Goal: Transaction & Acquisition: Purchase product/service

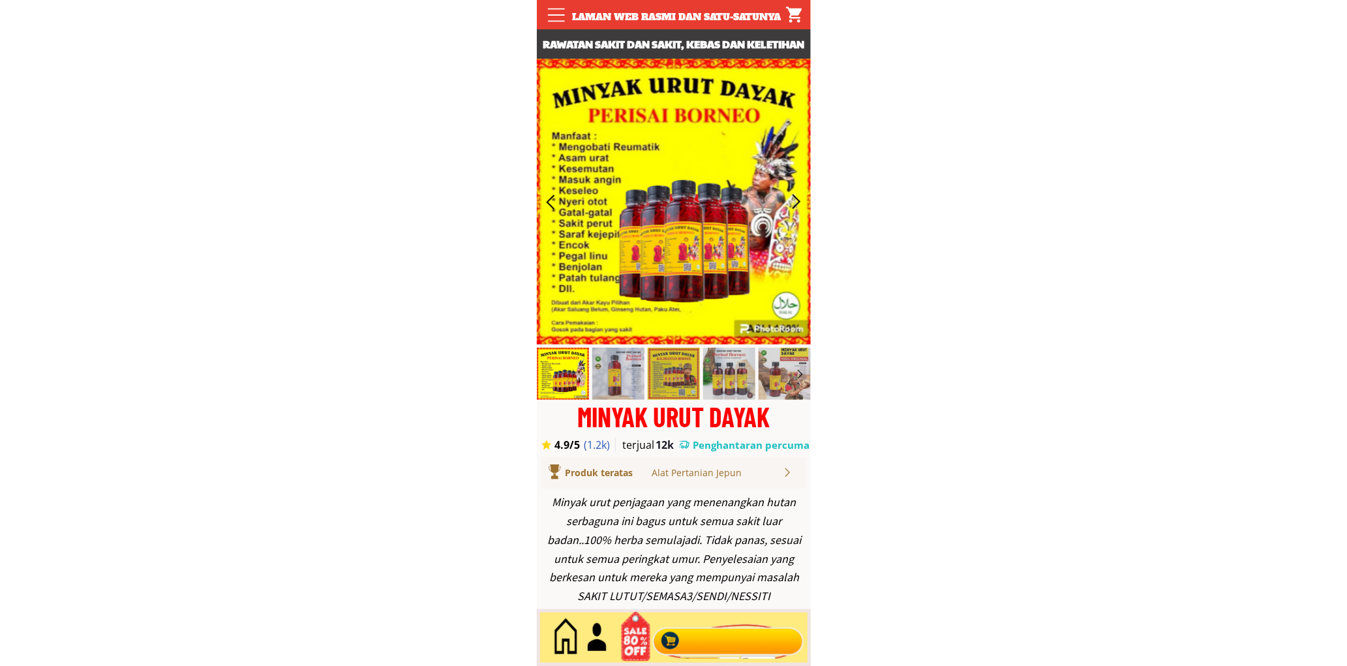
click at [739, 647] on div at bounding box center [728, 637] width 158 height 43
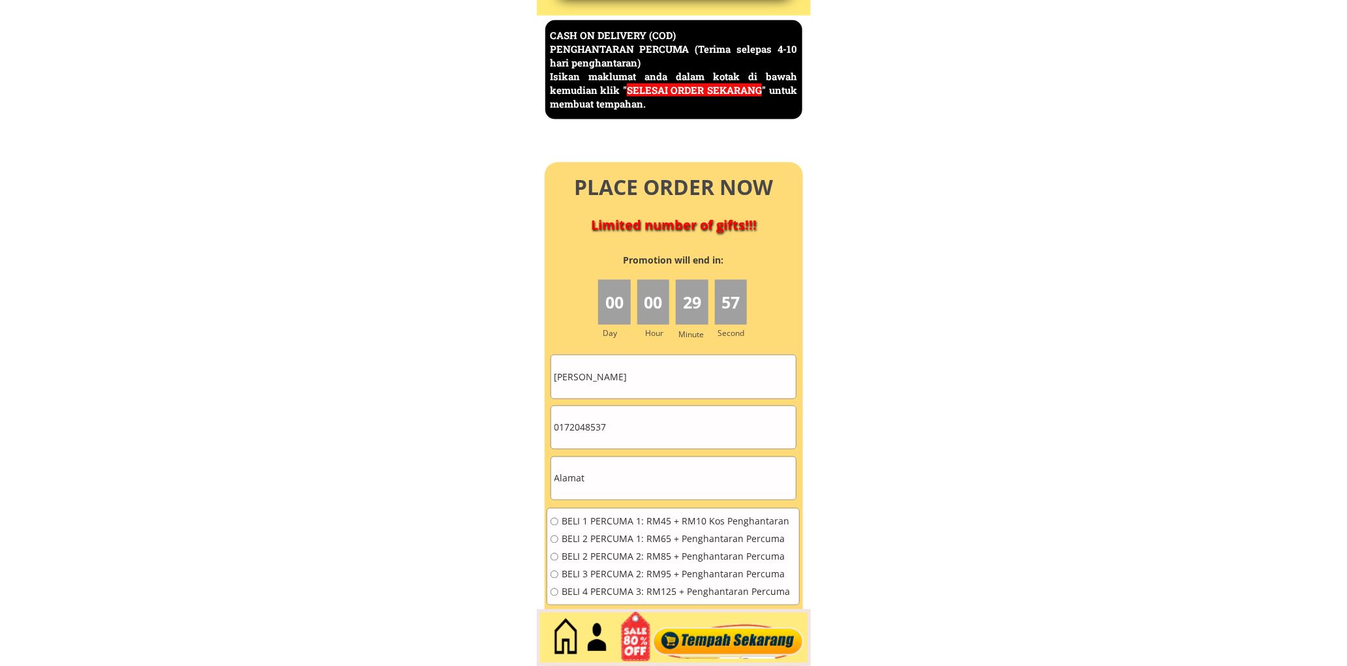
scroll to position [5658, 0]
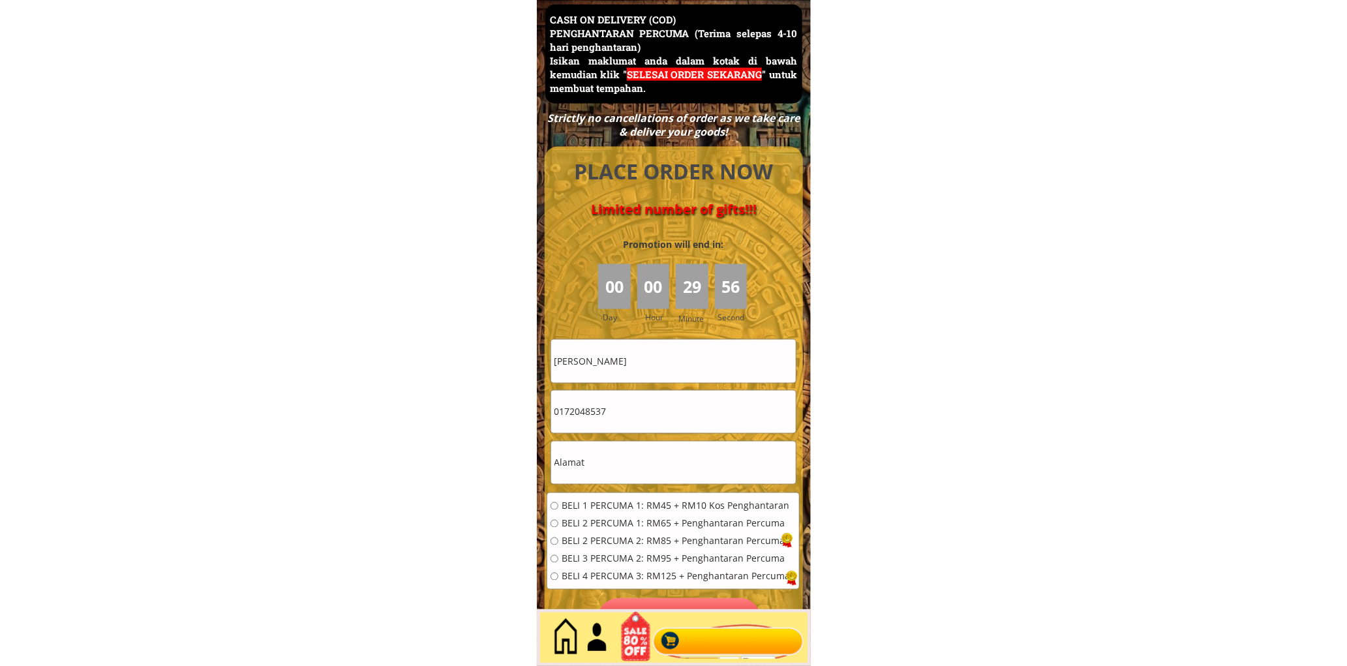
click at [746, 359] on input "Mahnom binti Abdullah Binti Abdullah" at bounding box center [673, 361] width 245 height 42
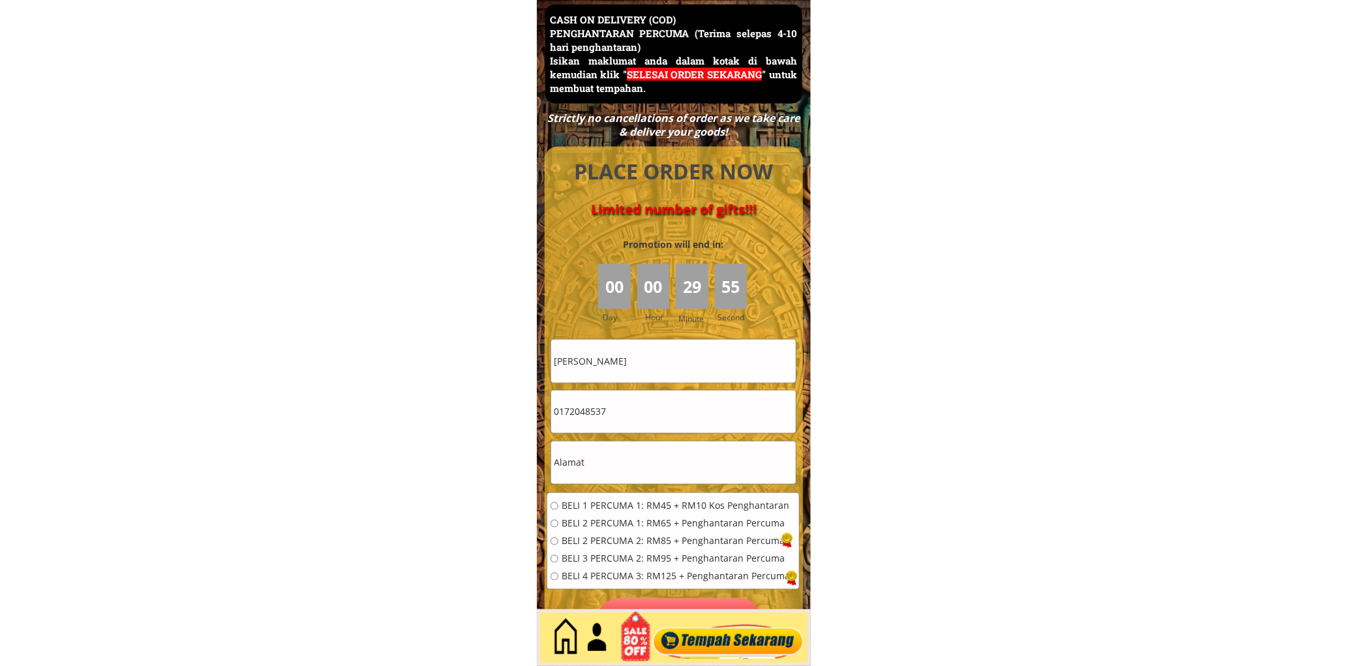
click at [746, 359] on input "Mahnom binti Abdullah Binti Abdullah" at bounding box center [673, 361] width 245 height 42
paste input "text"
click at [637, 363] on input "text" at bounding box center [673, 361] width 245 height 42
paste input "text"
paste input "[PERSON_NAME]"
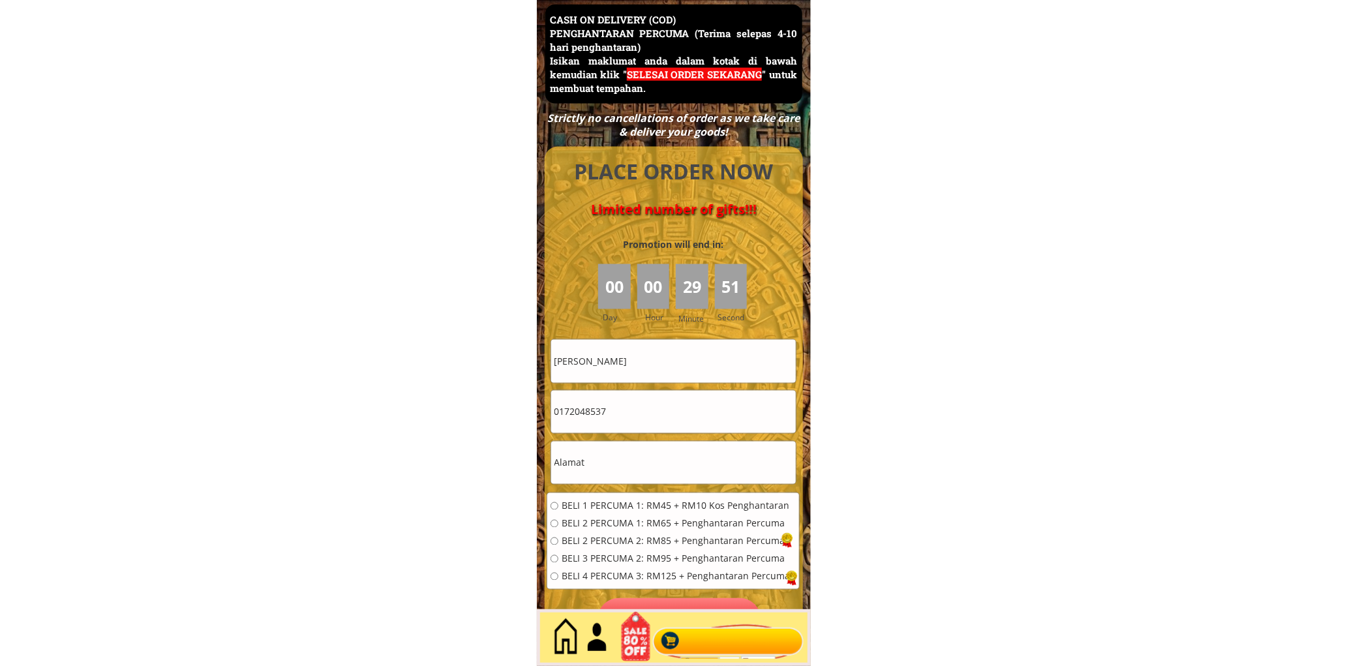
type input "[PERSON_NAME]"
click at [659, 424] on input "0172048537" at bounding box center [673, 412] width 245 height 42
click at [656, 422] on input "0172048537" at bounding box center [673, 412] width 245 height 42
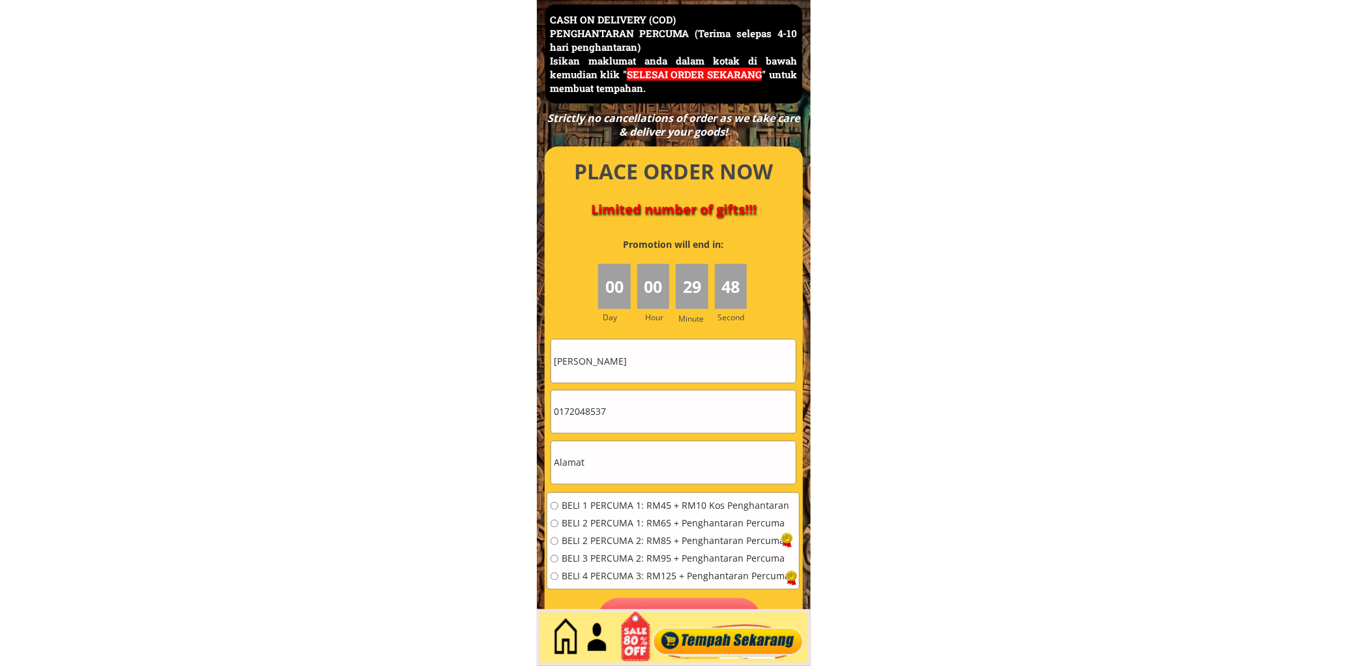
paste input "22835120"
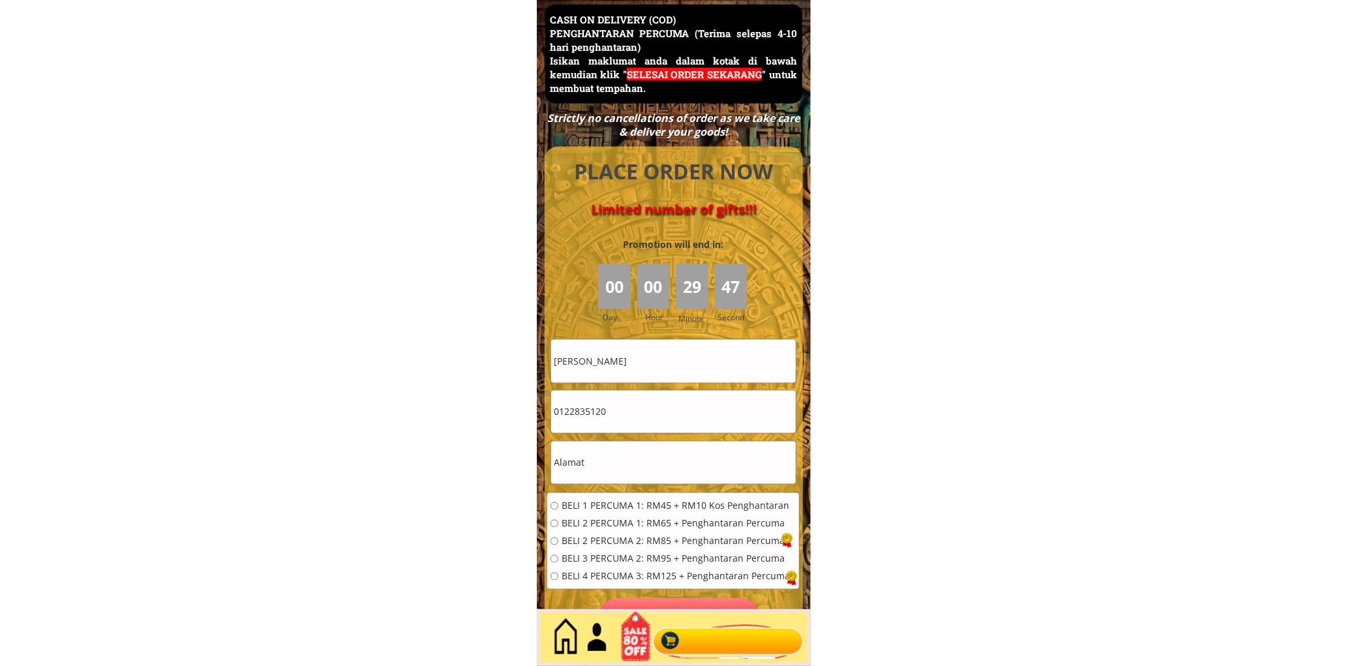
type input "0122835120"
drag, startPoint x: 644, startPoint y: 449, endPoint x: 636, endPoint y: 471, distance: 23.5
click at [644, 449] on input "text" at bounding box center [673, 462] width 245 height 42
paste input "No 71, Jalan Camar 4/"
type input "No 71, Jalan Camar 4/"
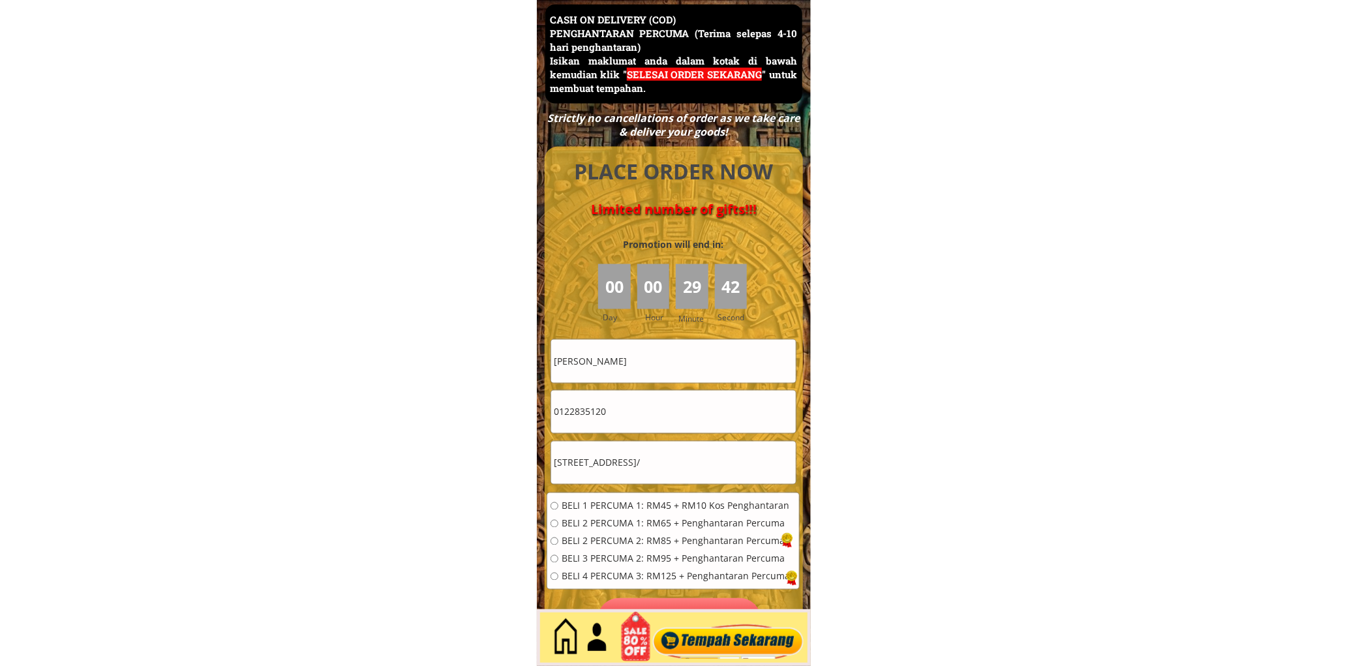
click at [633, 501] on span "BELI 1 PERCUMA 1: RM45 + RM10 Kos Penghantaran" at bounding box center [675, 505] width 228 height 9
radio input "true"
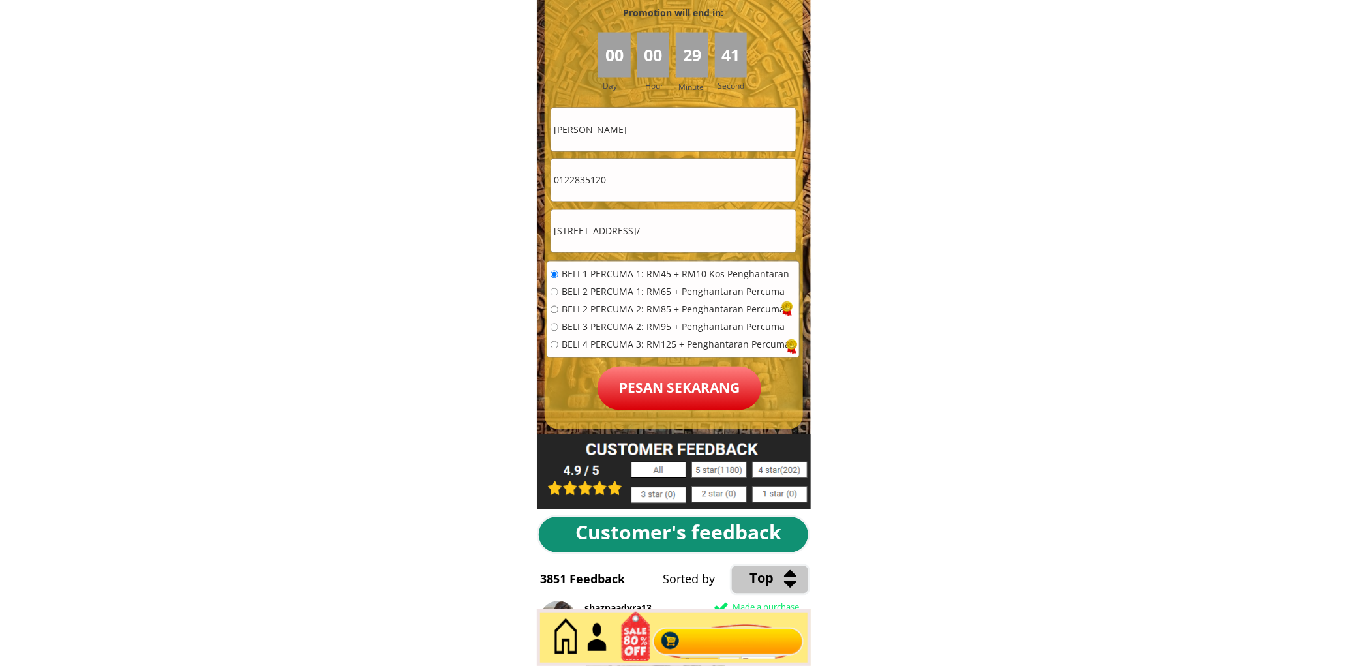
scroll to position [5899, 0]
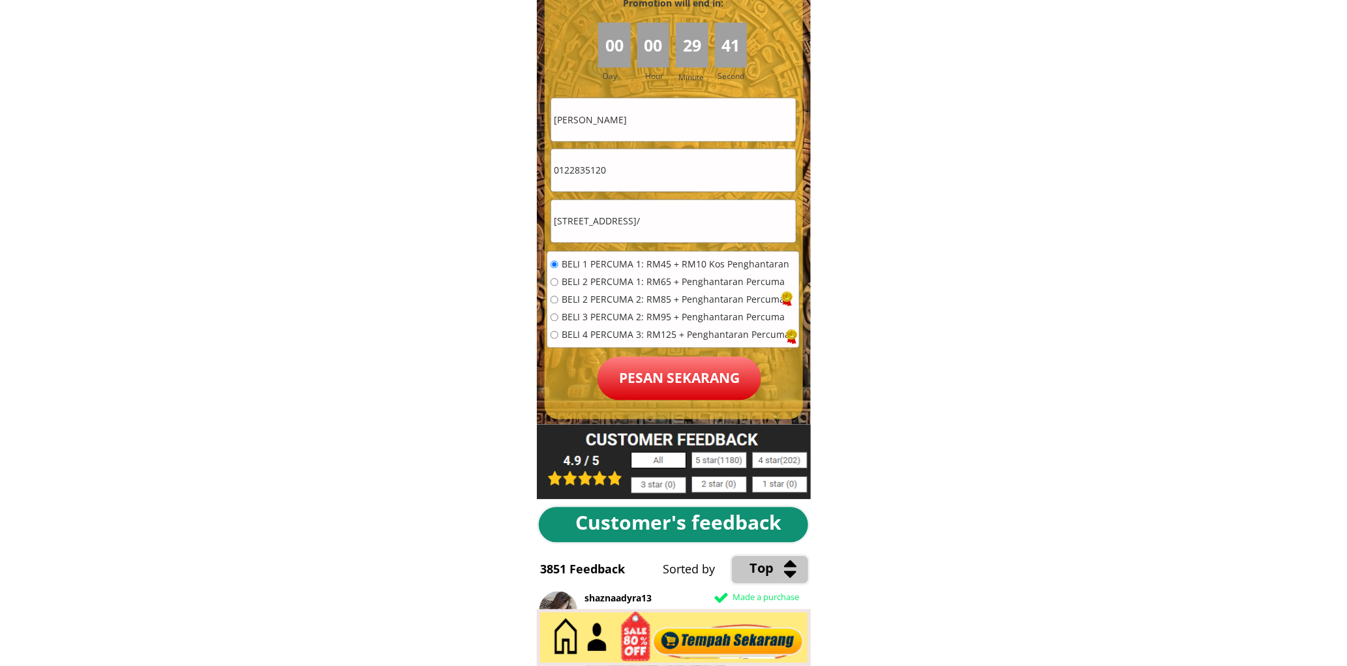
click at [677, 380] on p "Pesan sekarang" at bounding box center [679, 379] width 164 height 44
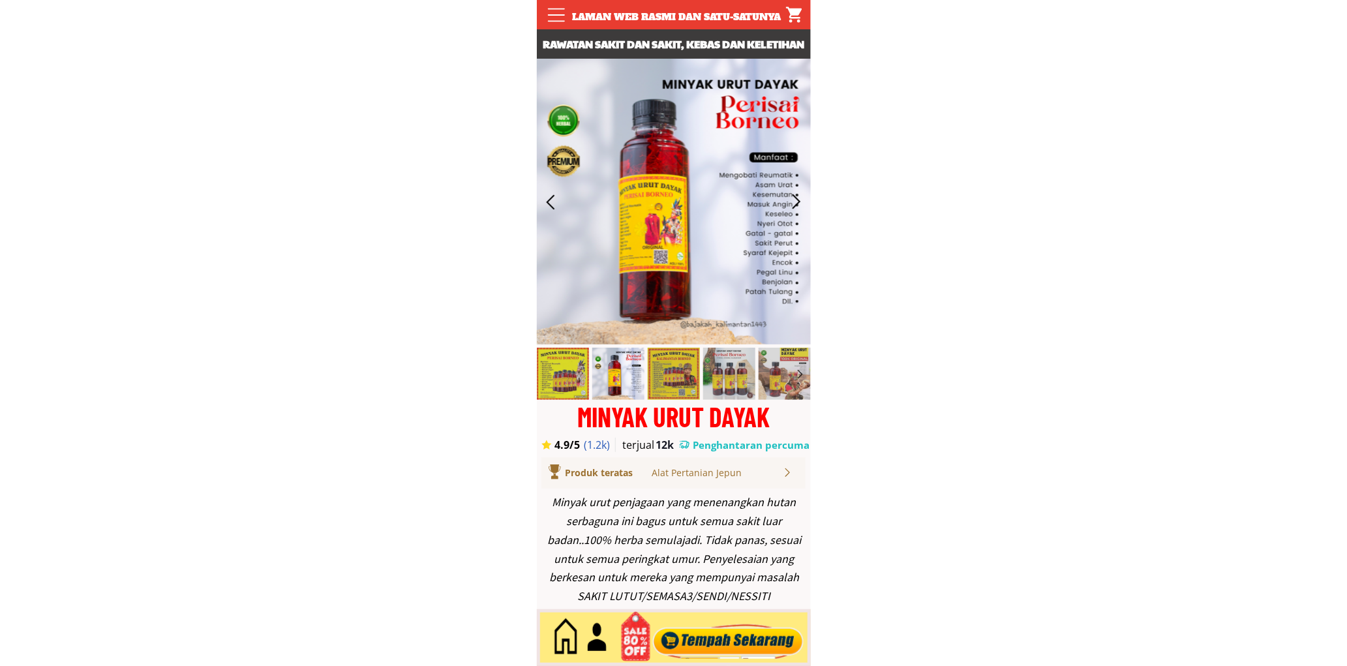
click at [710, 648] on div at bounding box center [728, 637] width 158 height 43
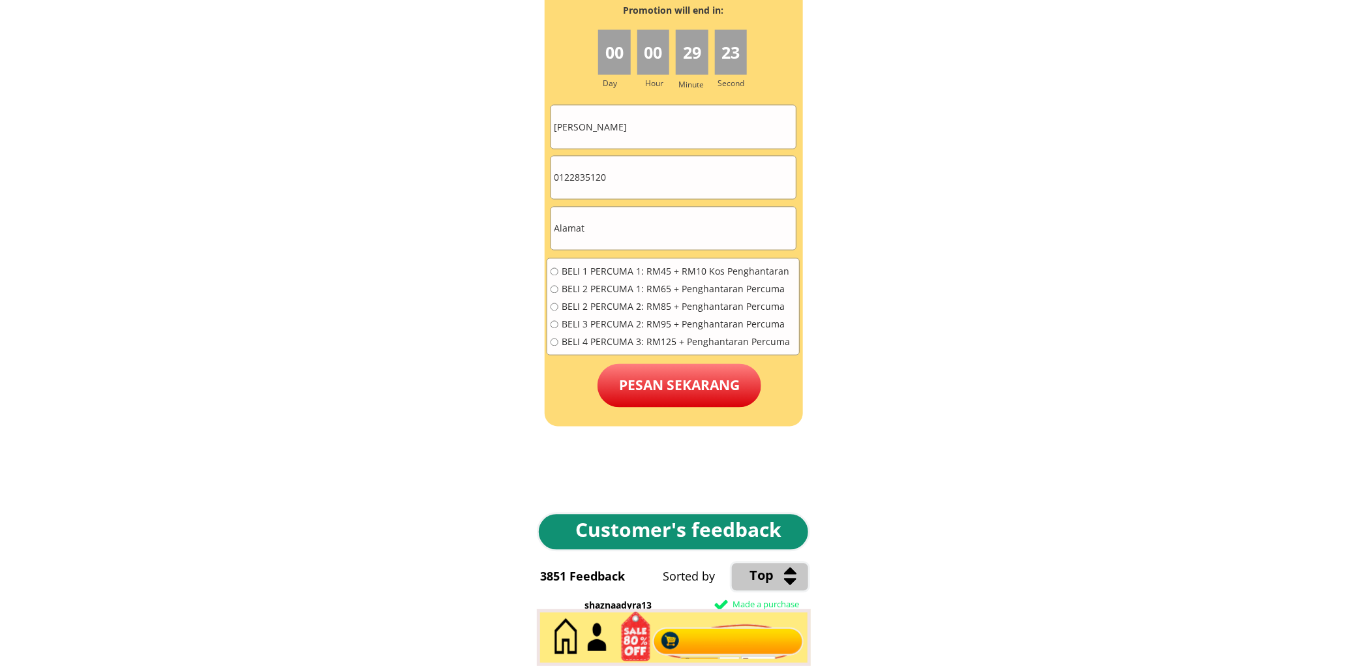
scroll to position [5899, 0]
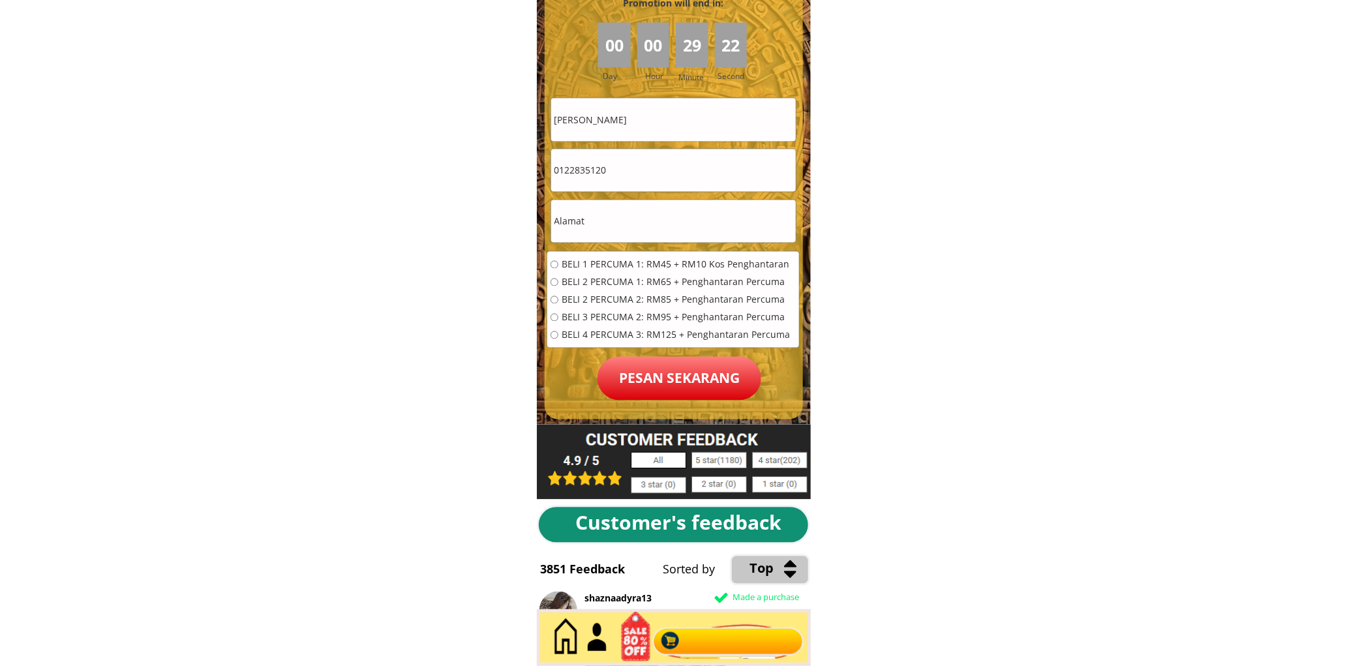
click at [639, 217] on input "text" at bounding box center [673, 221] width 245 height 42
paste input "A-4-13A universiti utama"
type input "A-4-13A universiti utama"
click at [637, 125] on input "[PERSON_NAME]" at bounding box center [673, 119] width 245 height 42
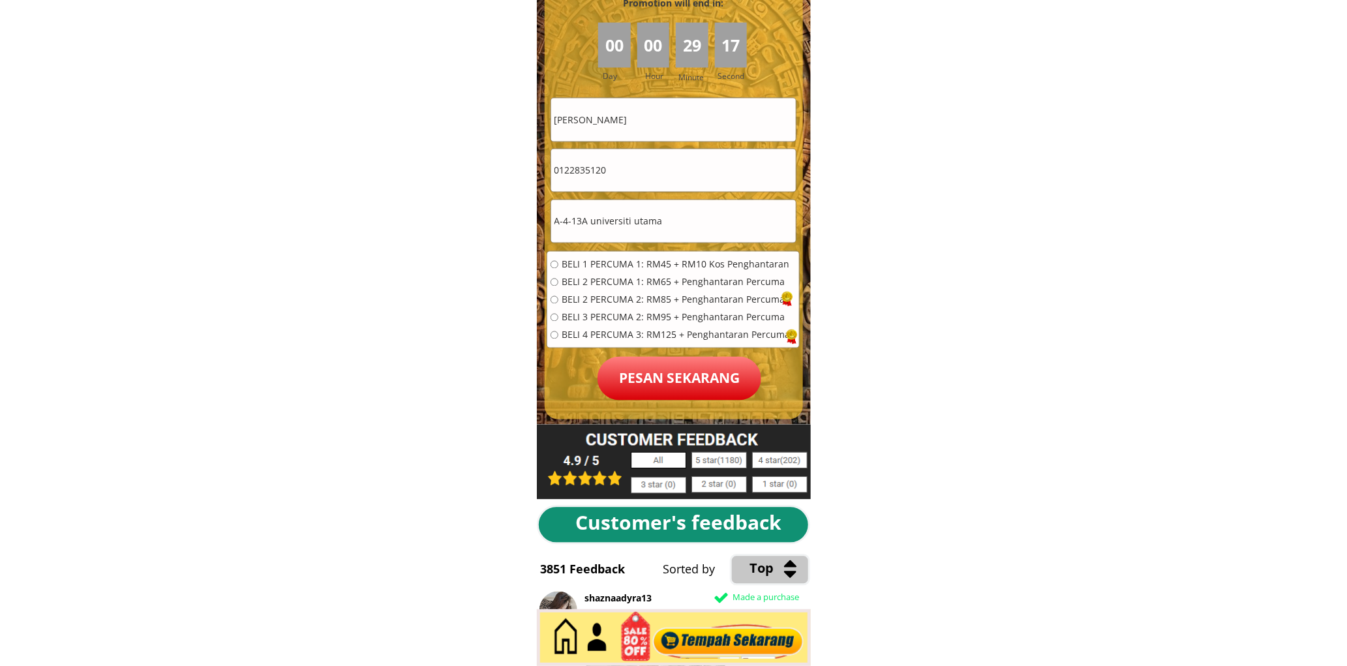
click at [637, 125] on input "[PERSON_NAME]" at bounding box center [673, 119] width 245 height 42
paste input "Intan Jaharah Bt Panggagah"
type input "Intan Jaharah Bt Panggagah"
click at [656, 174] on input "0122835120" at bounding box center [673, 170] width 245 height 42
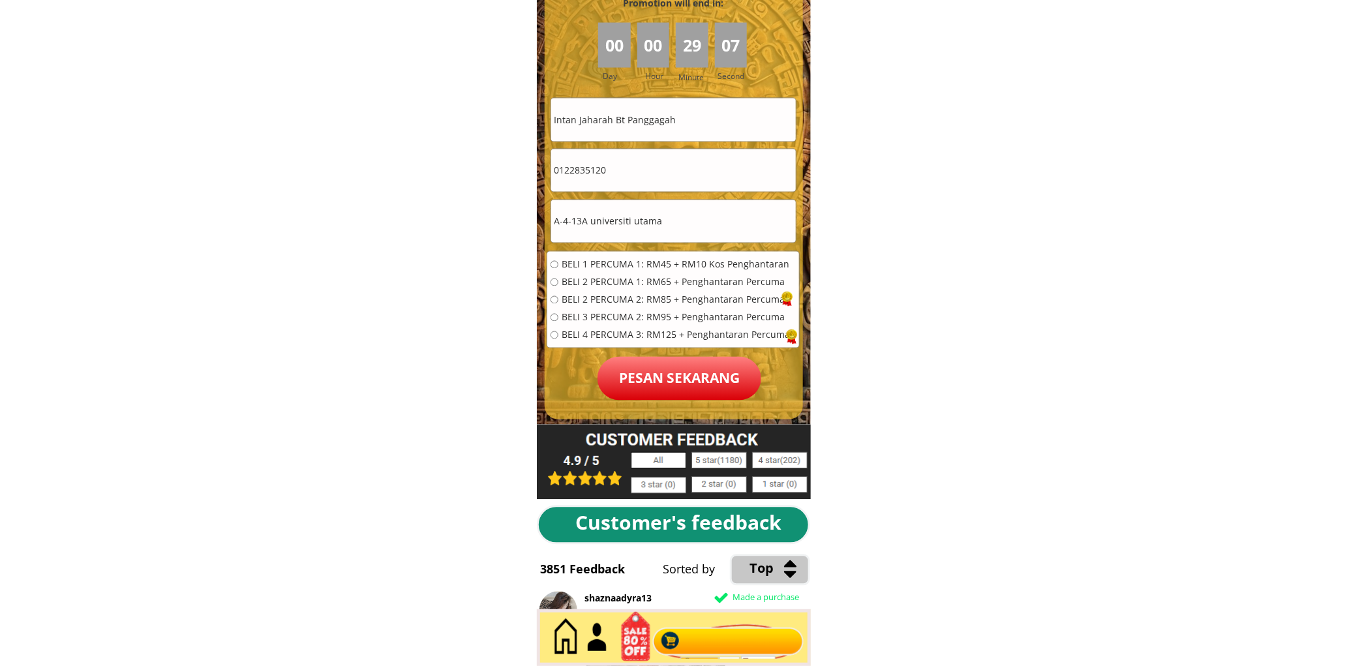
click at [656, 174] on input "0122835120" at bounding box center [673, 170] width 245 height 42
paste input "02567392"
type input "0102567392"
click at [605, 263] on span "BELI 1 PERCUMA 1: RM45 + RM10 Kos Penghantaran" at bounding box center [675, 264] width 228 height 9
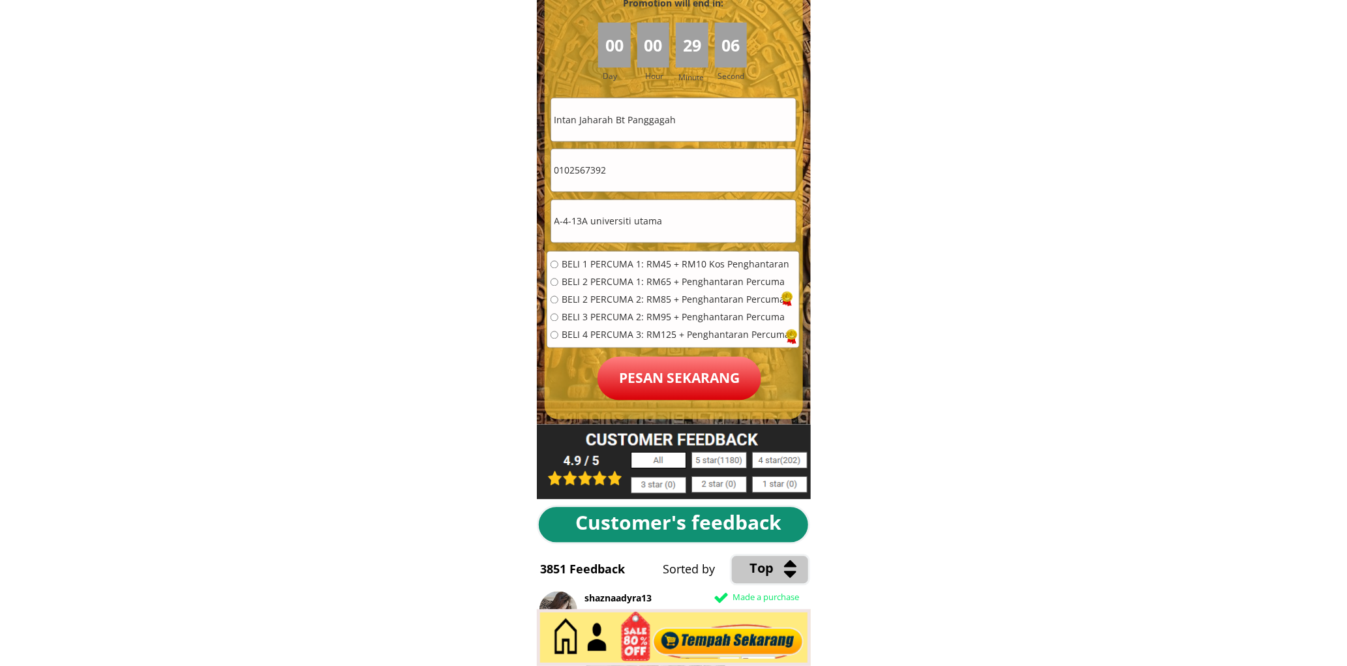
radio input "true"
click at [672, 385] on p "Pesan sekarang" at bounding box center [679, 379] width 164 height 44
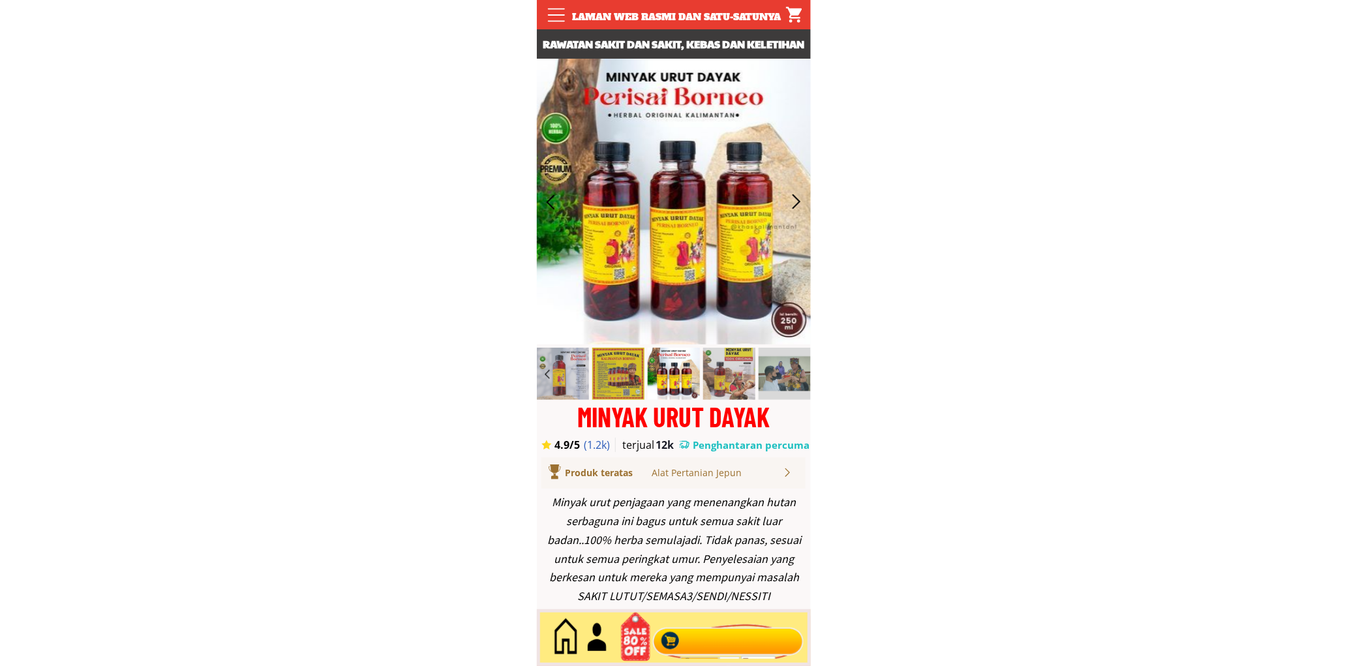
click at [727, 623] on div at bounding box center [728, 637] width 158 height 43
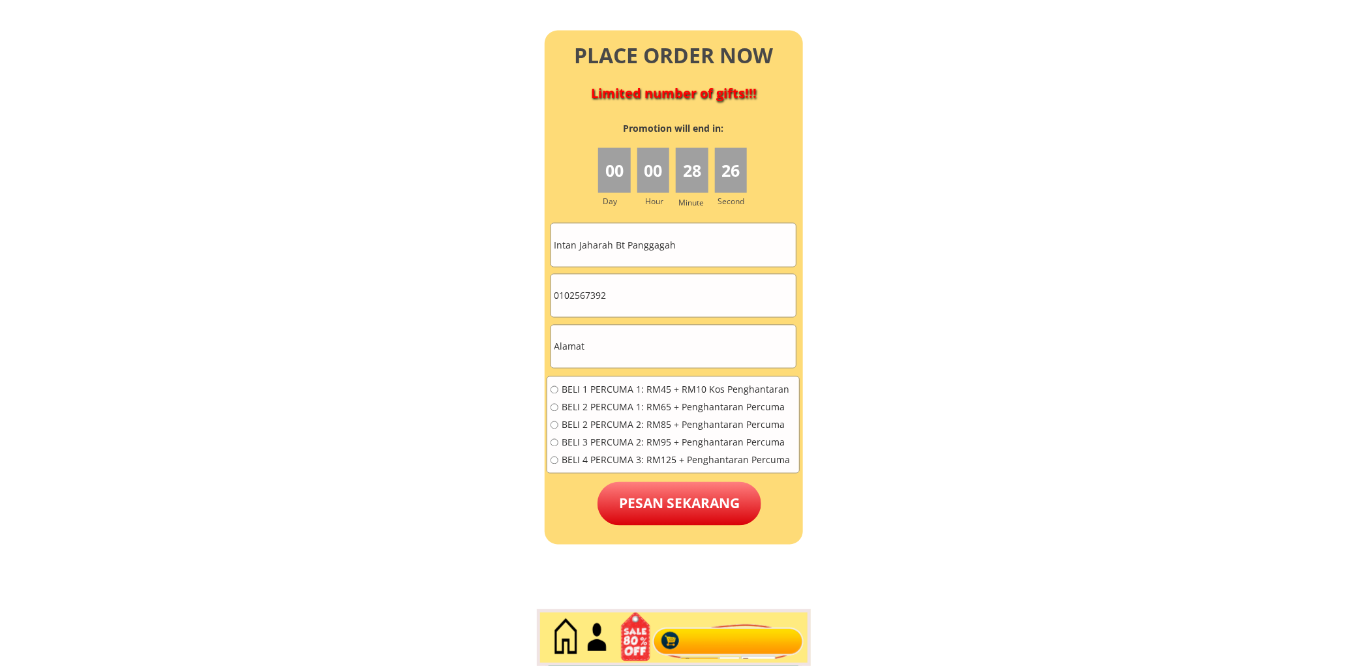
scroll to position [5779, 0]
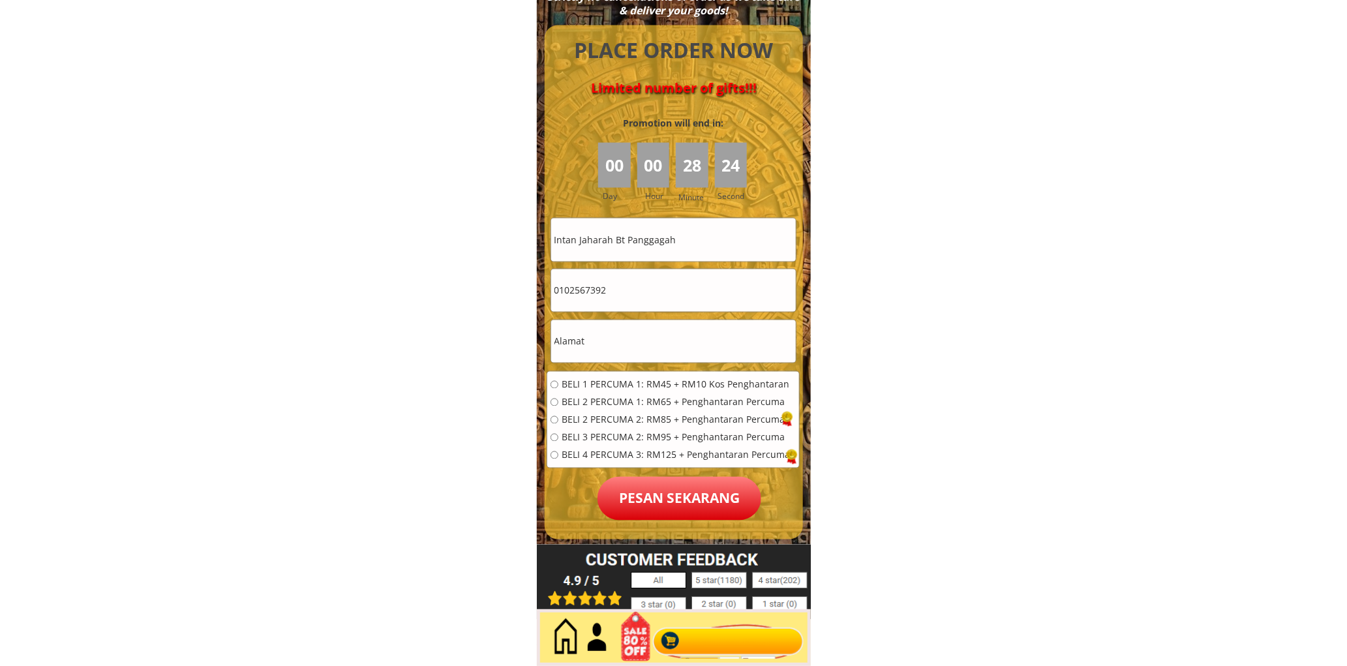
click at [651, 284] on input "0102567392" at bounding box center [673, 290] width 245 height 42
click at [651, 285] on input "0102567392" at bounding box center [673, 290] width 245 height 42
paste input "179905"
type input "0102179905"
click at [642, 230] on input "Intan Jaharah Bt Panggagah" at bounding box center [673, 239] width 245 height 42
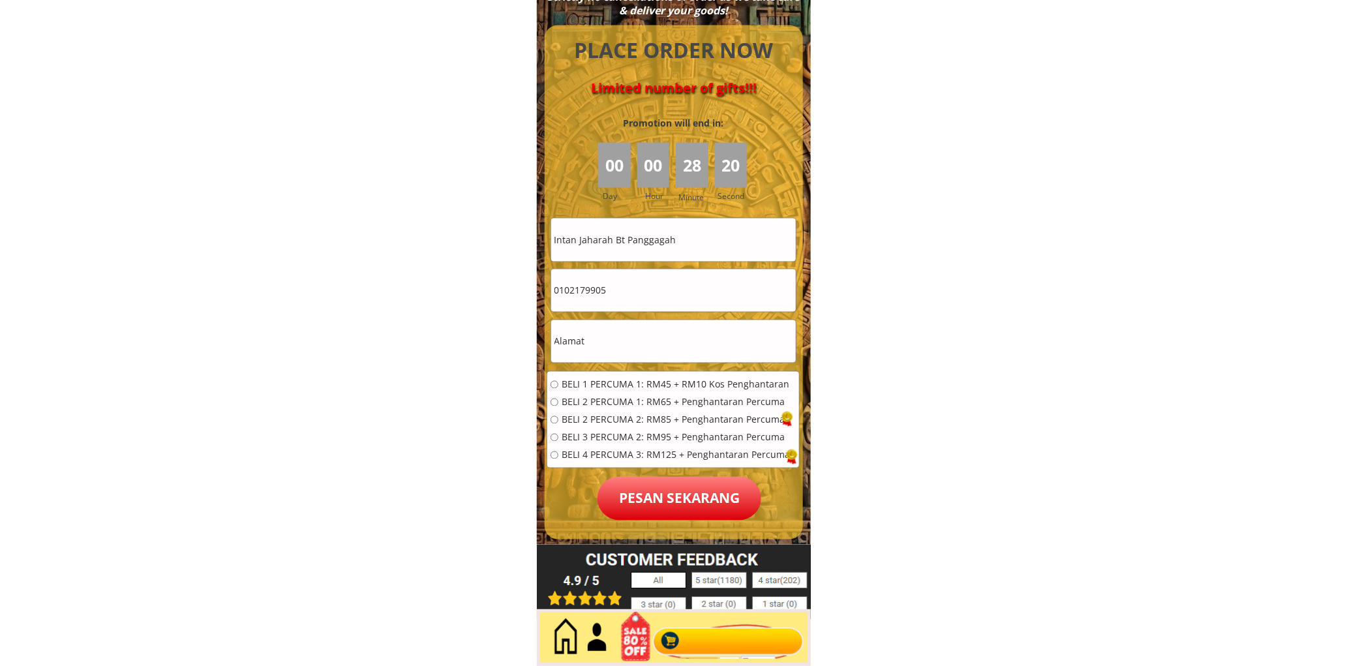
click at [642, 230] on input "Intan Jaharah Bt Panggagah" at bounding box center [673, 239] width 245 height 42
paste input "Ahmad aaron"
type input "Ahmad aaron"
click at [616, 355] on input "text" at bounding box center [673, 341] width 245 height 42
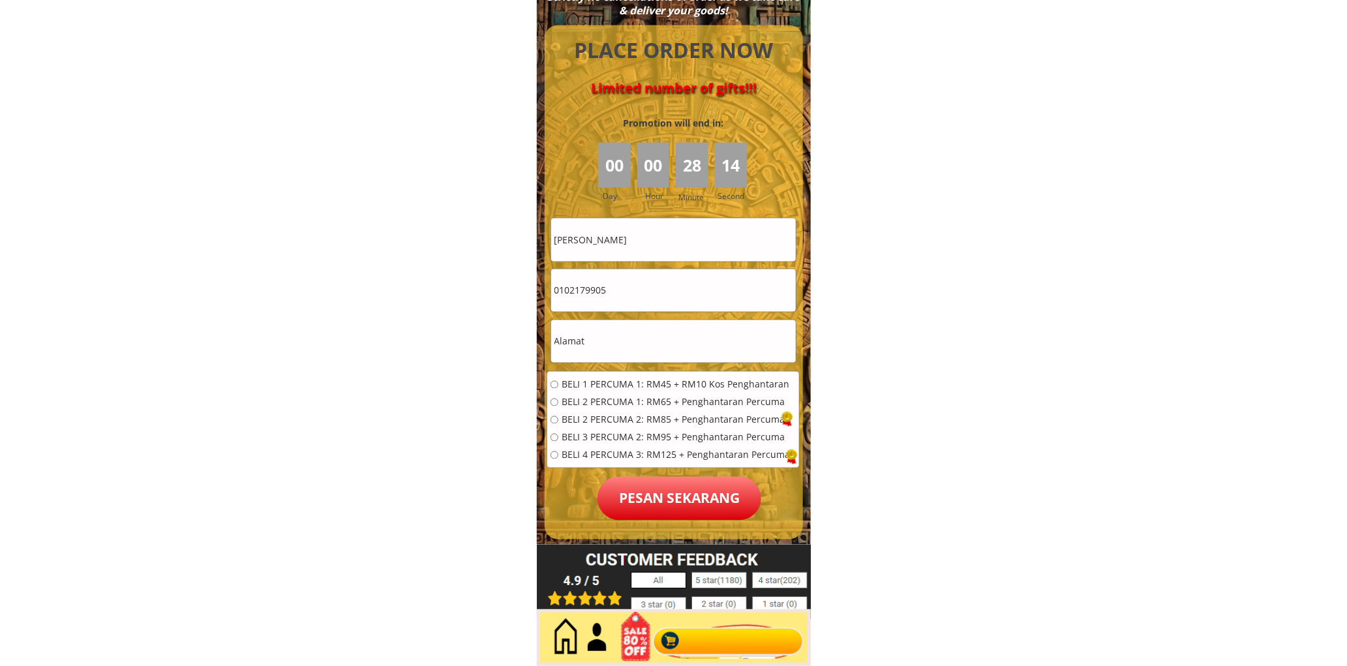
click at [616, 355] on input "text" at bounding box center [673, 341] width 245 height 42
paste input "Psn l"
type input "Psn l"
click at [588, 383] on span "BELI 1 PERCUMA 1: RM45 + RM10 Kos Penghantaran" at bounding box center [675, 384] width 228 height 9
radio input "true"
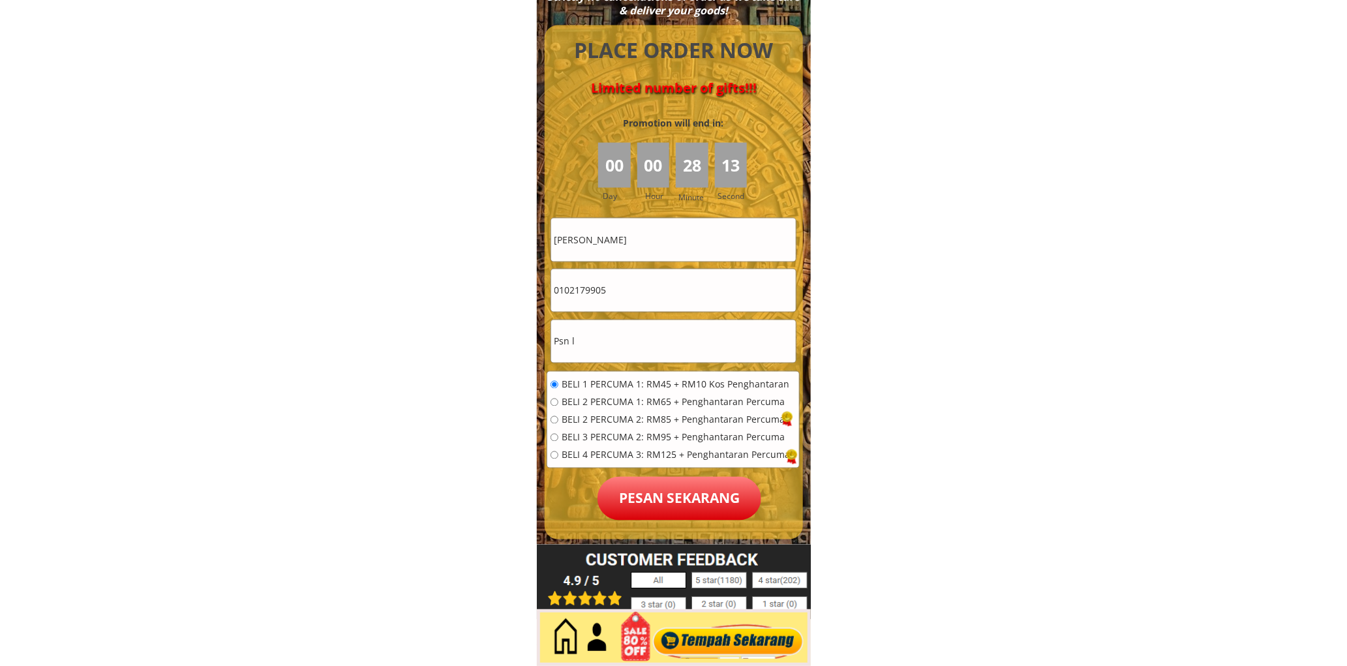
click at [666, 503] on p "Pesan sekarang" at bounding box center [679, 499] width 164 height 44
